Goal: Check status: Check status

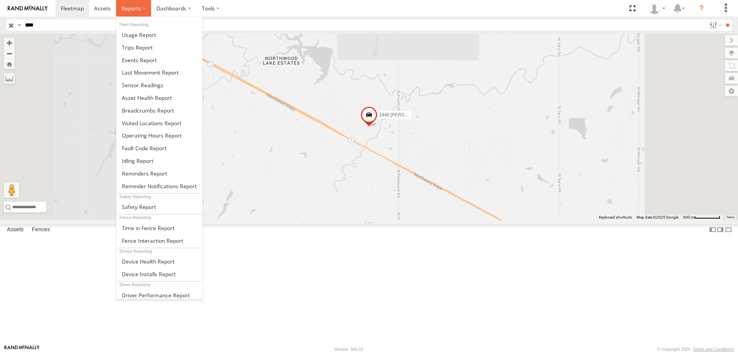
click at [131, 8] on span at bounding box center [131, 8] width 20 height 7
click at [135, 59] on span at bounding box center [139, 60] width 35 height 7
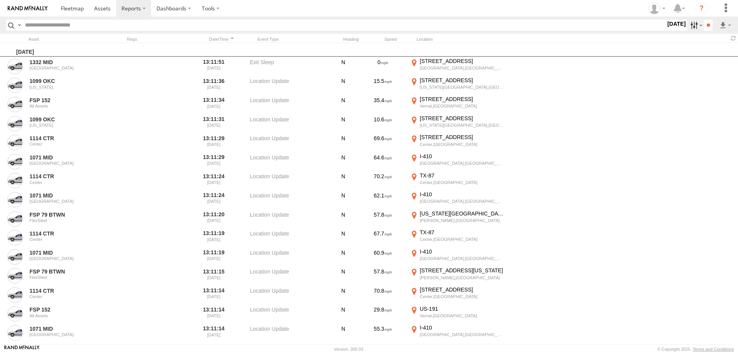
click at [689, 27] on label at bounding box center [695, 25] width 17 height 11
click at [0, 0] on span "Potential Collision" at bounding box center [0, 0] width 0 height 0
click at [707, 24] on input "**" at bounding box center [708, 25] width 9 height 11
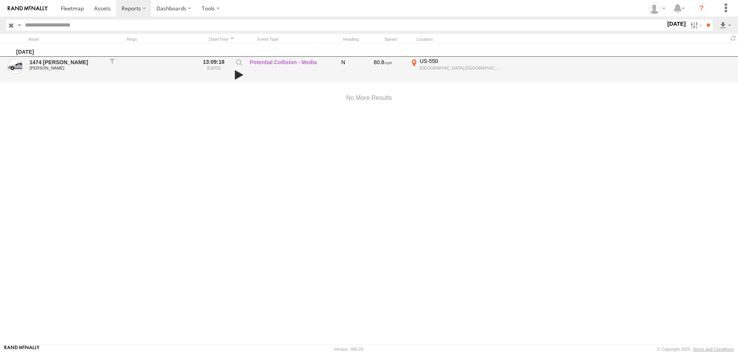
click at [239, 76] on link at bounding box center [239, 75] width 13 height 11
